Goal: Use online tool/utility: Utilize a website feature to perform a specific function

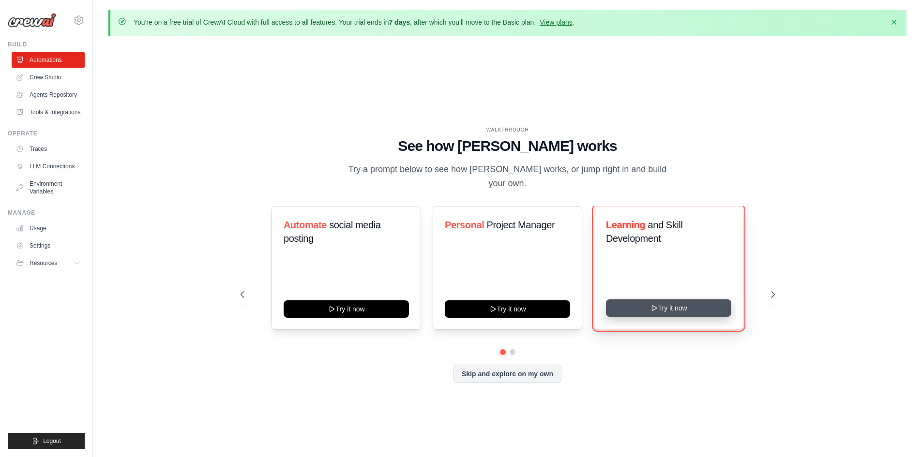
click at [663, 302] on button "Try it now" at bounding box center [668, 308] width 125 height 17
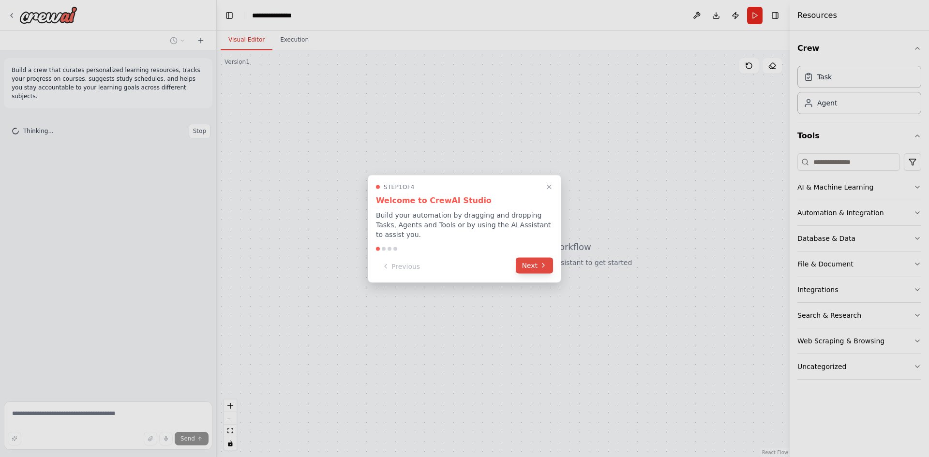
click at [541, 263] on icon at bounding box center [544, 266] width 8 height 8
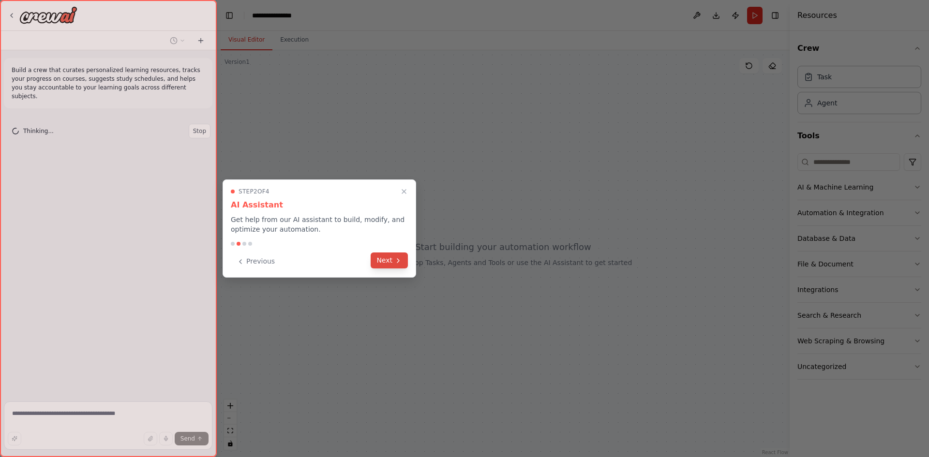
click at [390, 258] on button "Next" at bounding box center [389, 261] width 37 height 16
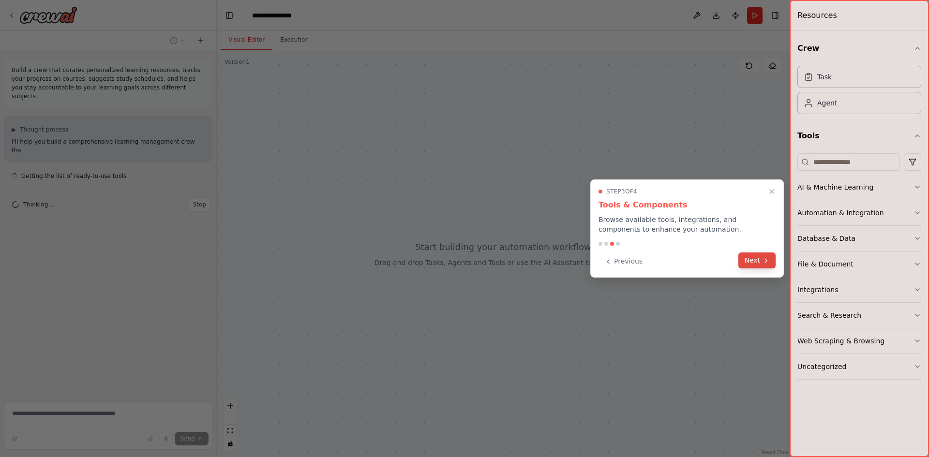
click at [755, 262] on button "Next" at bounding box center [757, 261] width 37 height 16
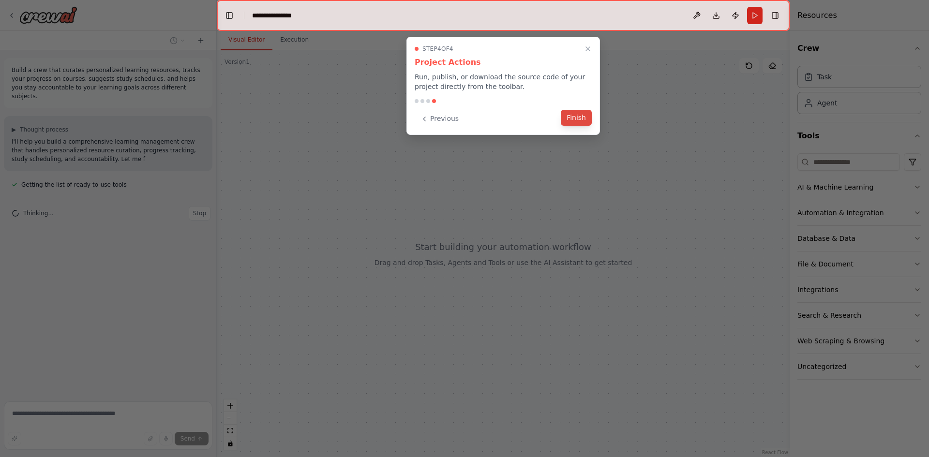
click at [577, 116] on button "Finish" at bounding box center [576, 118] width 31 height 16
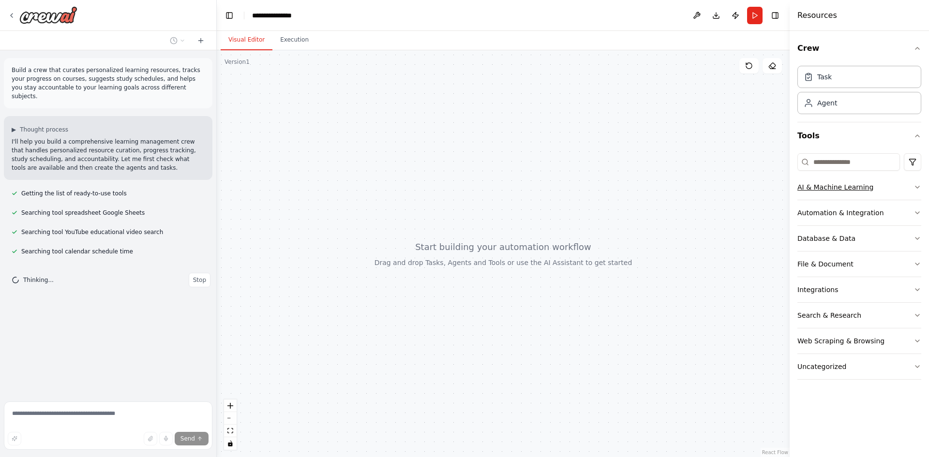
click at [916, 187] on icon "button" at bounding box center [918, 187] width 8 height 8
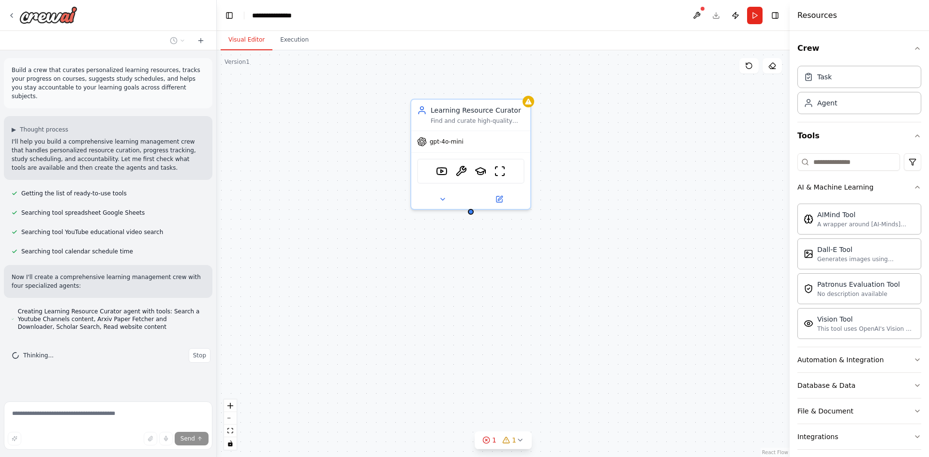
click at [657, 186] on div "Learning Resource Curator Find and curate high-quality learning resources for {…" at bounding box center [503, 253] width 573 height 407
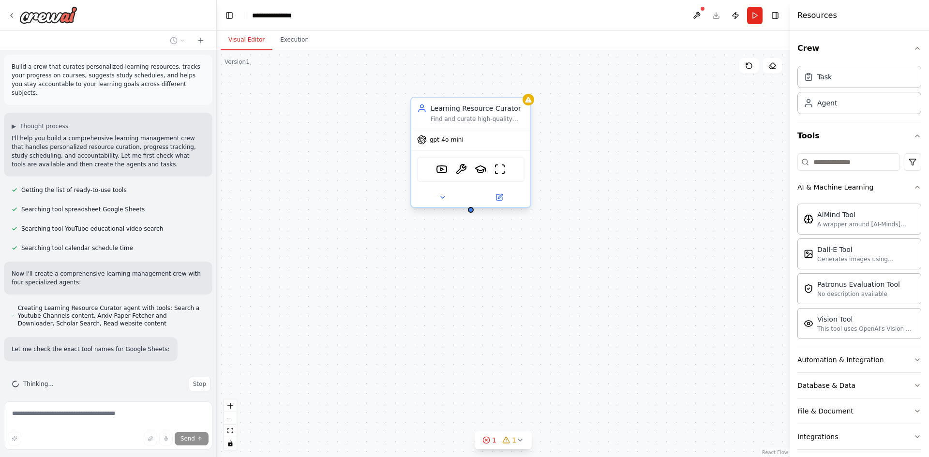
click at [448, 145] on div "gpt-4o-mini" at bounding box center [470, 139] width 119 height 21
click at [452, 141] on span "gpt-4o-mini" at bounding box center [447, 140] width 34 height 8
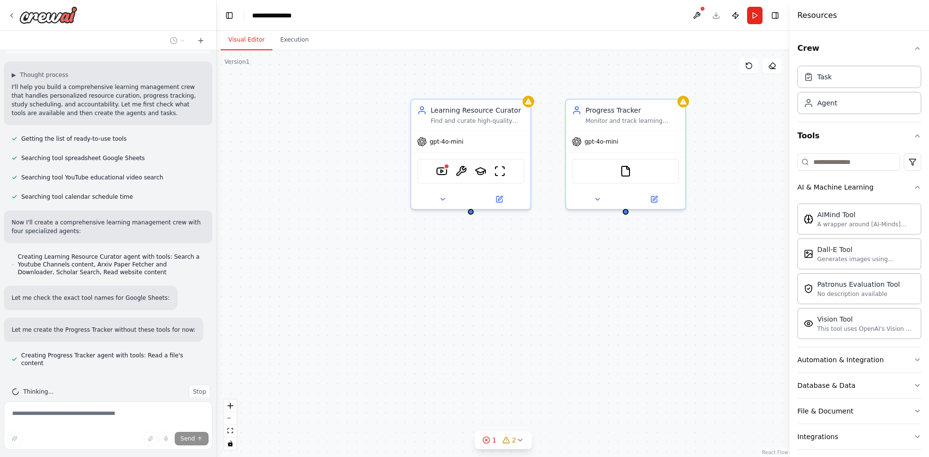
scroll to position [74, 0]
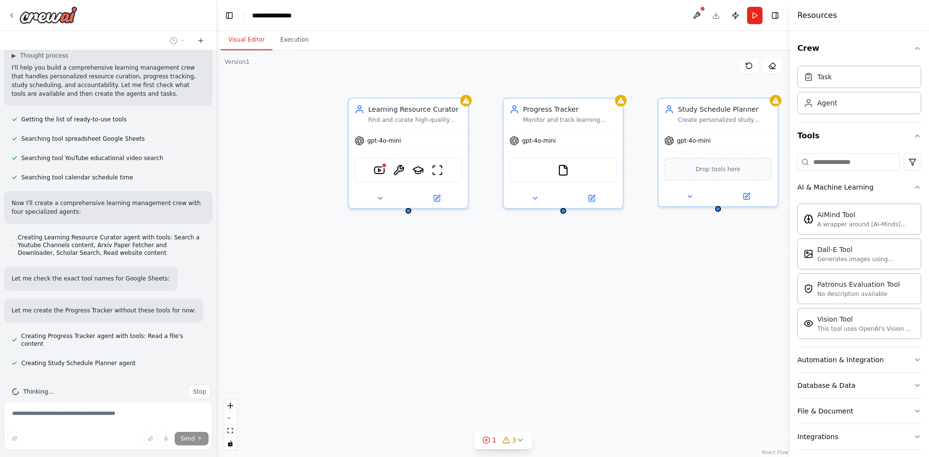
drag, startPoint x: 382, startPoint y: 191, endPoint x: 303, endPoint y: 189, distance: 79.9
click at [303, 189] on div "Learning Resource Curator Find and curate high-quality learning resources for {…" at bounding box center [503, 253] width 573 height 407
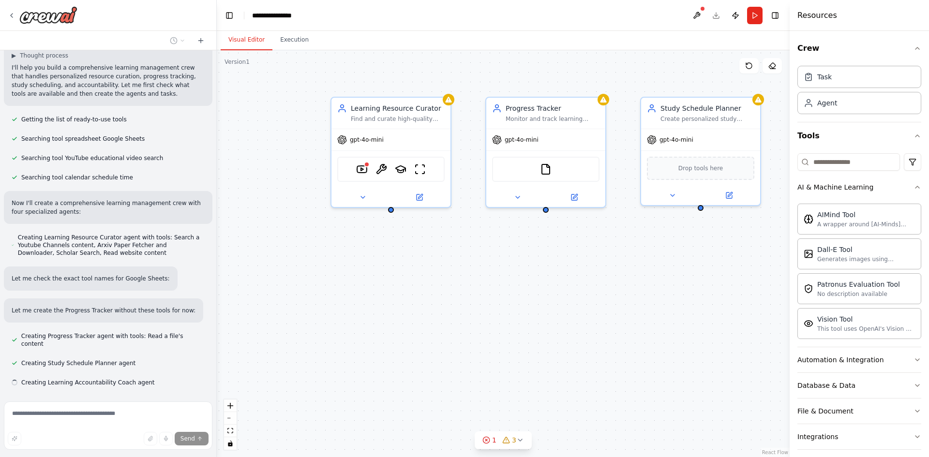
scroll to position [93, 0]
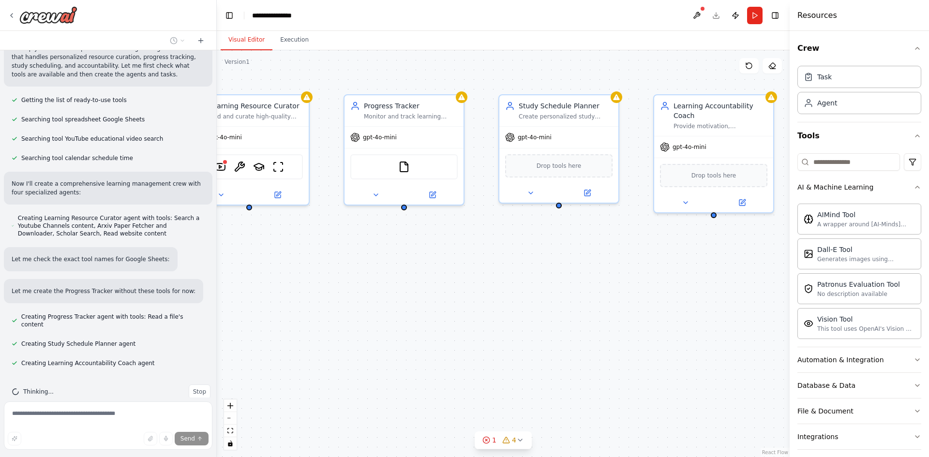
drag, startPoint x: 572, startPoint y: 309, endPoint x: 430, endPoint y: 306, distance: 141.8
click at [430, 306] on div "Learning Resource Curator Find and curate high-quality learning resources for {…" at bounding box center [503, 253] width 573 height 407
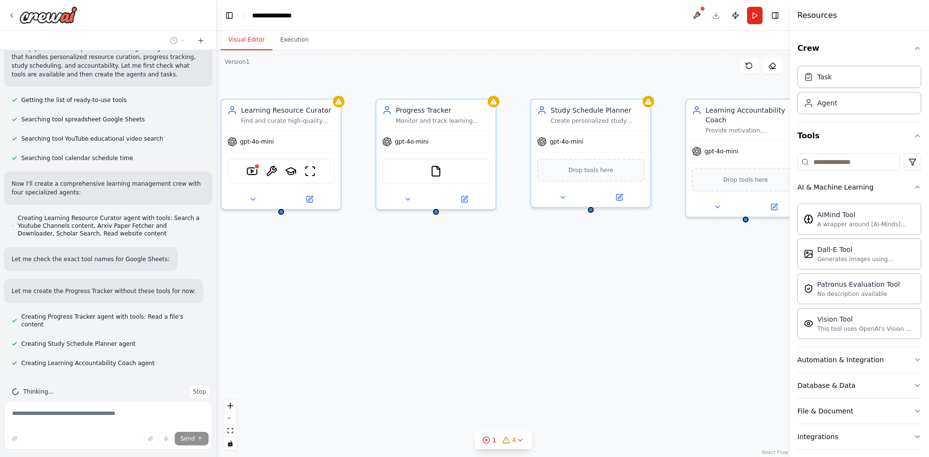
drag, startPoint x: 557, startPoint y: 306, endPoint x: 589, endPoint y: 311, distance: 32.2
click at [589, 311] on div "Learning Resource Curator Find and curate high-quality learning resources for {…" at bounding box center [503, 253] width 573 height 407
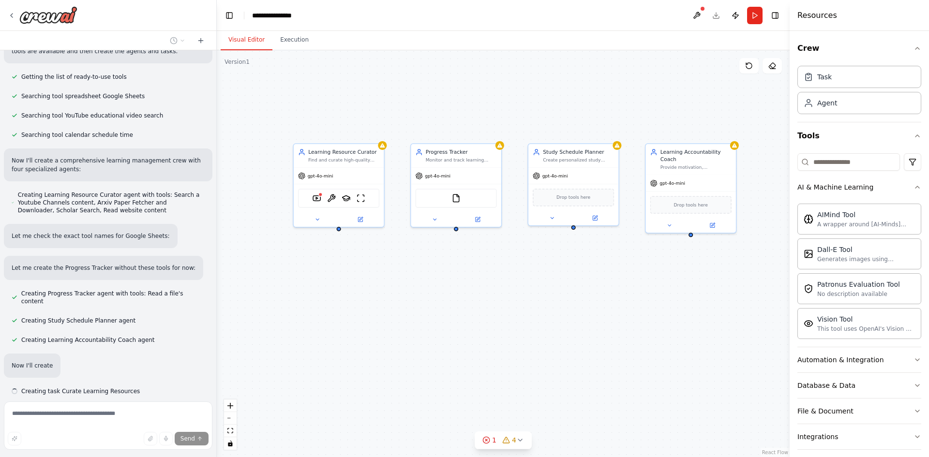
scroll to position [145, 0]
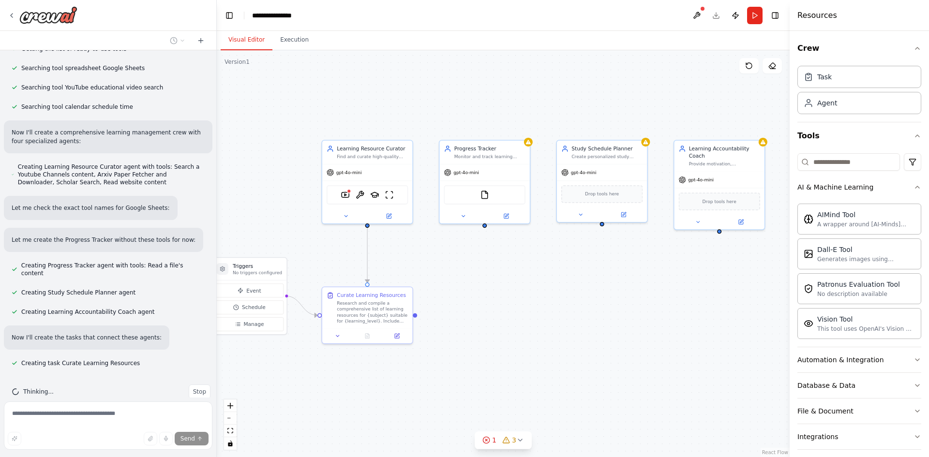
drag, startPoint x: 616, startPoint y: 306, endPoint x: 646, endPoint y: 303, distance: 29.7
click at [646, 303] on div ".deletable-edge-delete-btn { width: 20px; height: 20px; border: 0px solid #ffff…" at bounding box center [503, 253] width 573 height 407
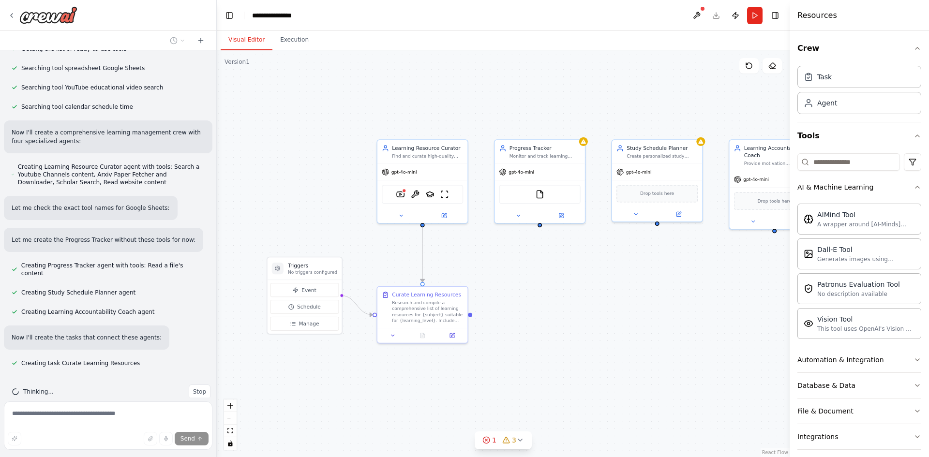
drag, startPoint x: 526, startPoint y: 303, endPoint x: 580, endPoint y: 303, distance: 54.2
click at [580, 303] on div ".deletable-edge-delete-btn { width: 20px; height: 20px; border: 0px solid #ffff…" at bounding box center [503, 253] width 573 height 407
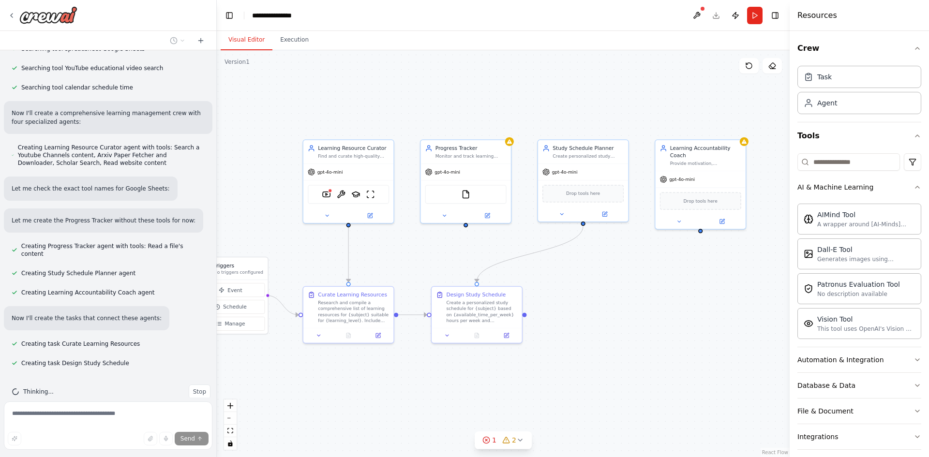
drag, startPoint x: 669, startPoint y: 363, endPoint x: 595, endPoint y: 363, distance: 74.1
click at [595, 363] on div ".deletable-edge-delete-btn { width: 20px; height: 20px; border: 0px solid #ffff…" at bounding box center [503, 253] width 573 height 407
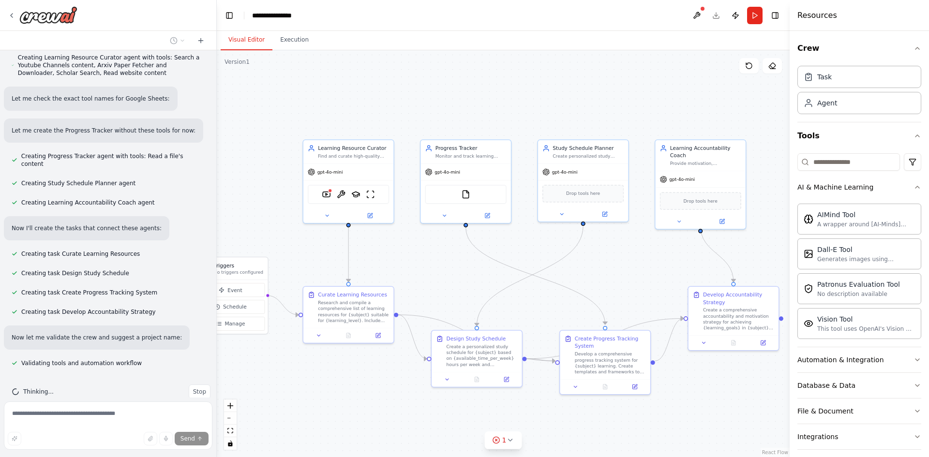
scroll to position [277, 0]
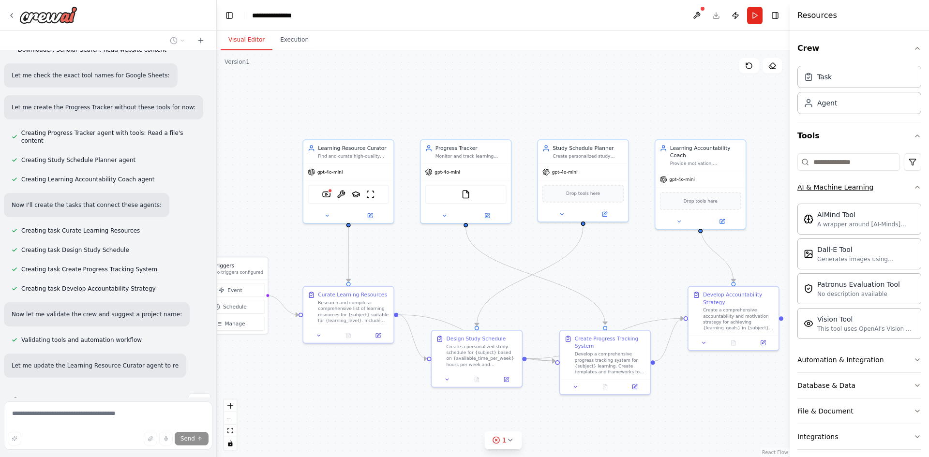
click at [914, 187] on icon "button" at bounding box center [918, 187] width 8 height 8
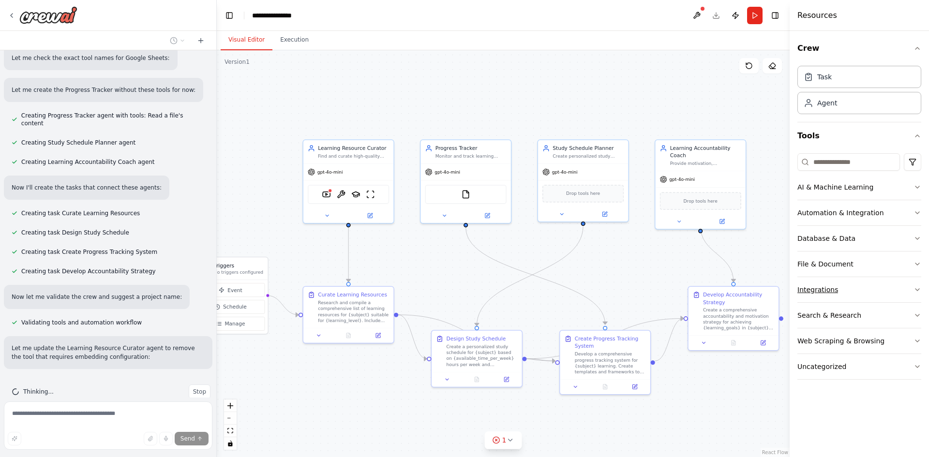
scroll to position [346, 0]
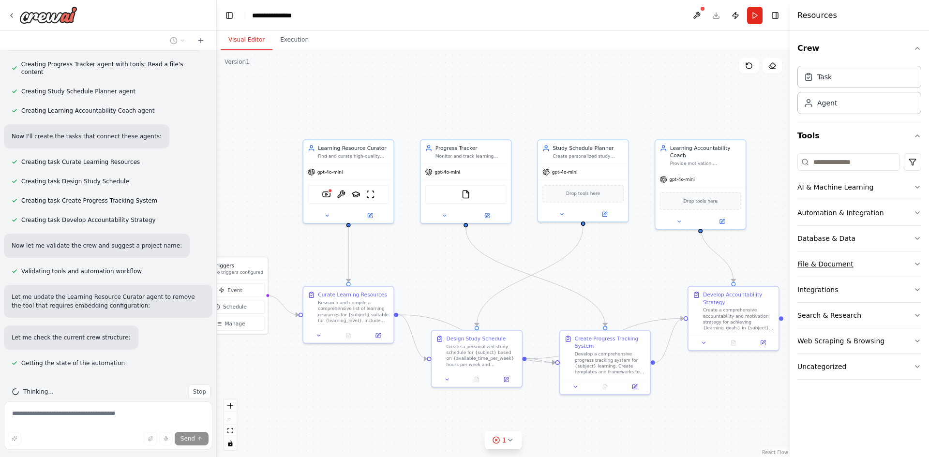
click at [917, 263] on icon "button" at bounding box center [918, 264] width 8 height 8
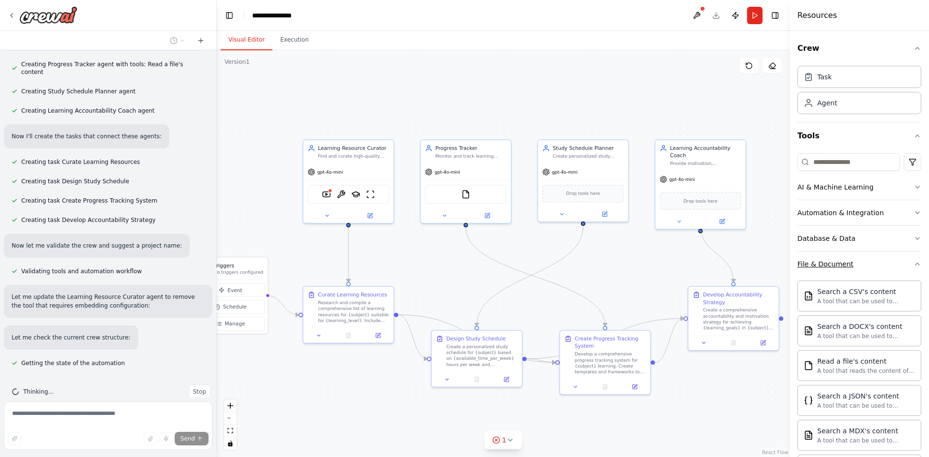
scroll to position [397, 0]
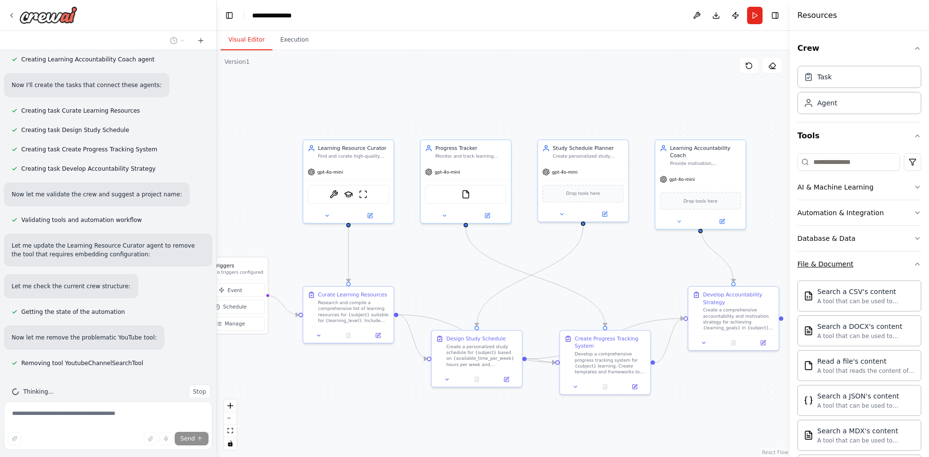
click at [914, 263] on icon "button" at bounding box center [918, 264] width 8 height 8
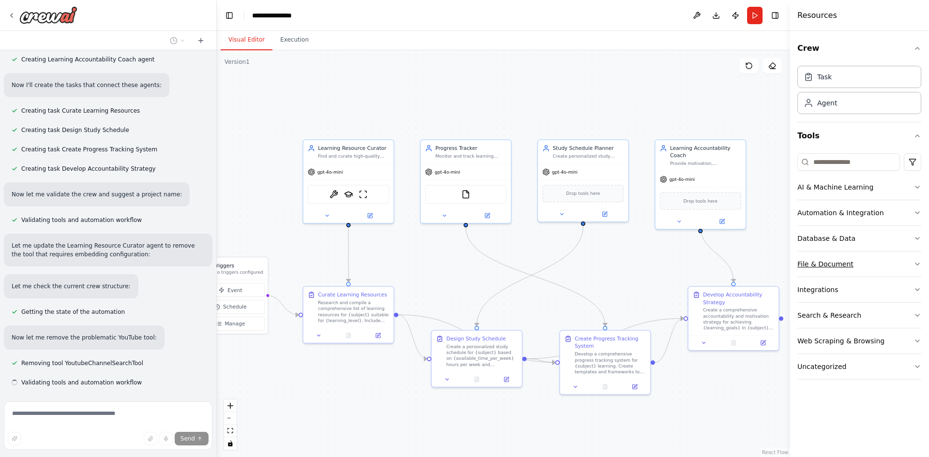
scroll to position [417, 0]
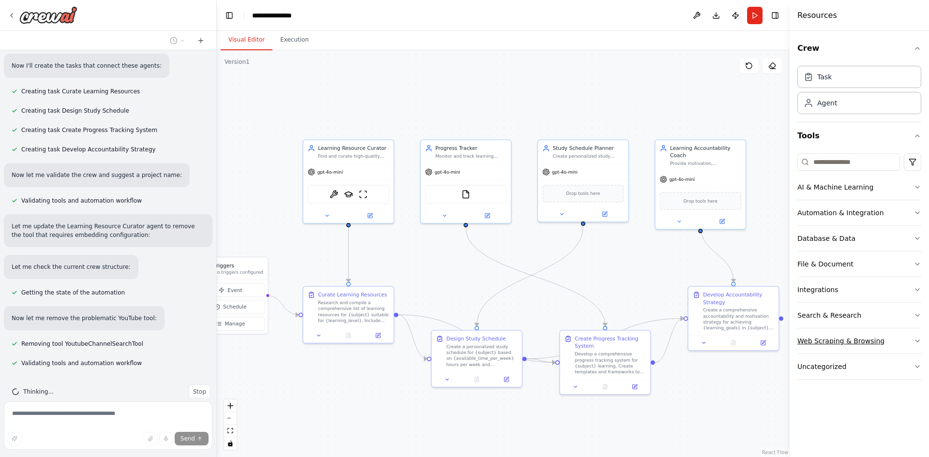
click at [917, 340] on icon "button" at bounding box center [918, 341] width 8 height 8
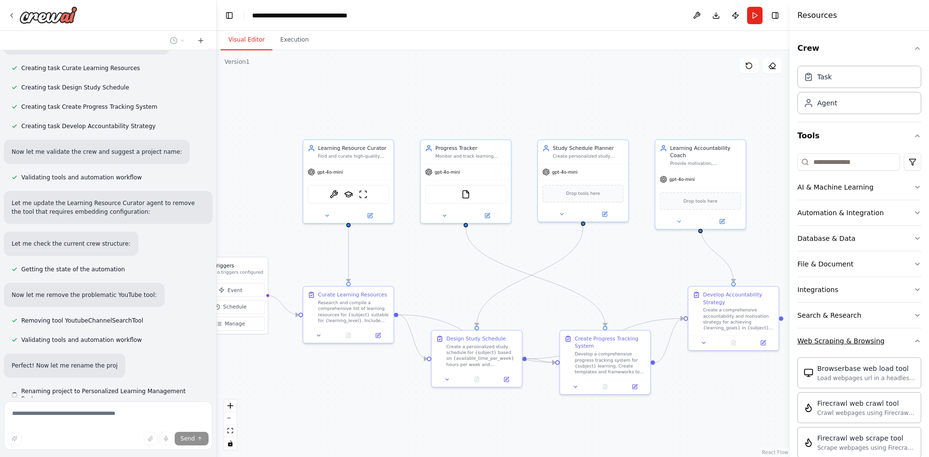
click at [917, 340] on div "Crew Task Agent Tools AI & Machine Learning Automation & Integration Database &…" at bounding box center [859, 244] width 139 height 426
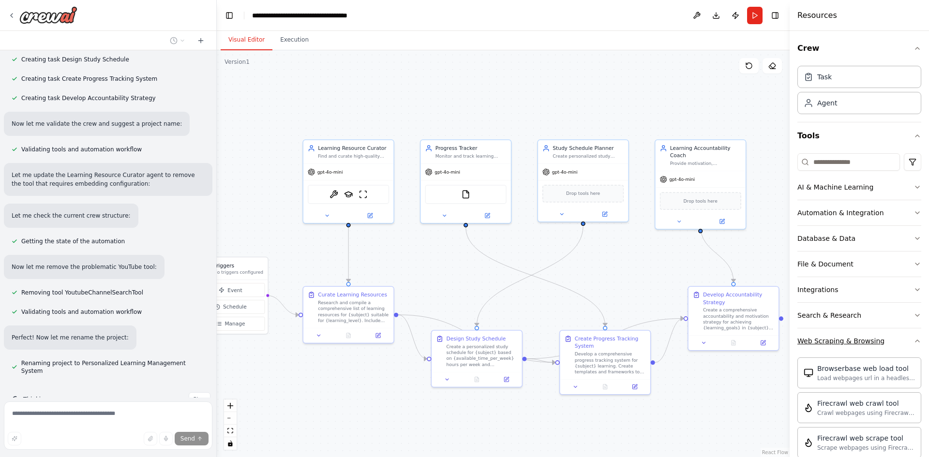
click at [914, 339] on icon "button" at bounding box center [918, 341] width 8 height 8
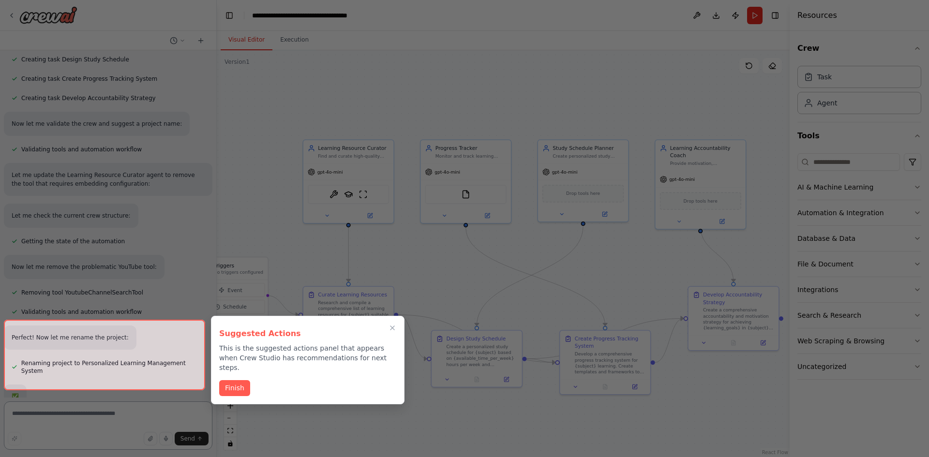
scroll to position [532, 0]
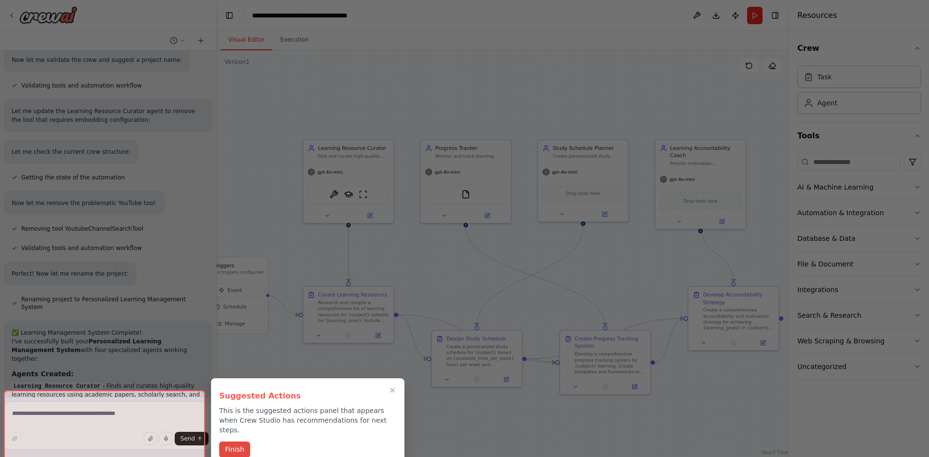
click at [239, 442] on button "Finish" at bounding box center [234, 450] width 31 height 16
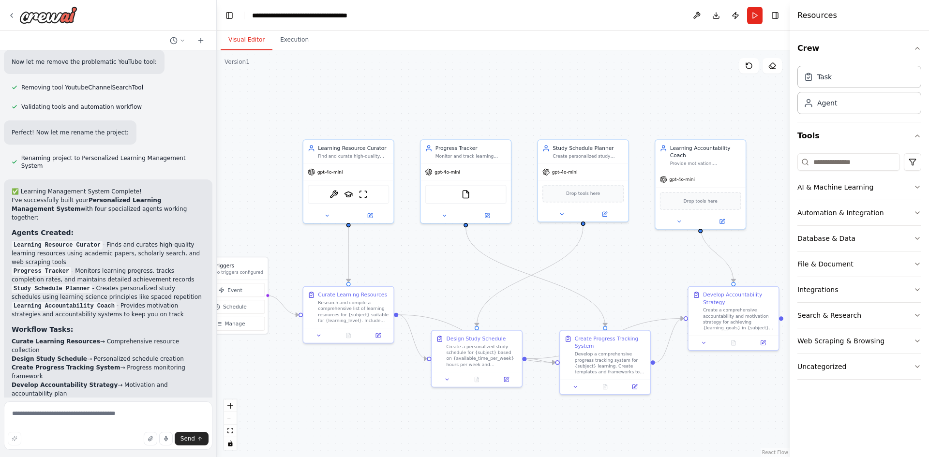
scroll to position [840, 0]
